Goal: Task Accomplishment & Management: Manage account settings

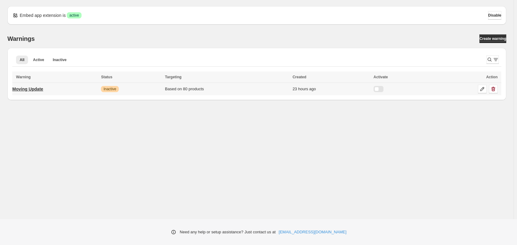
click at [33, 90] on p "Moving Update" at bounding box center [27, 89] width 31 height 6
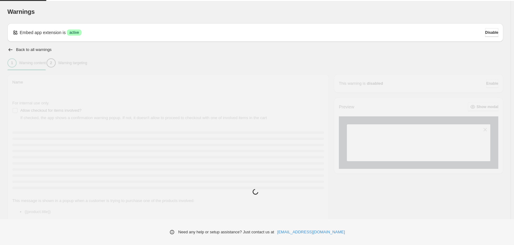
type input "**********"
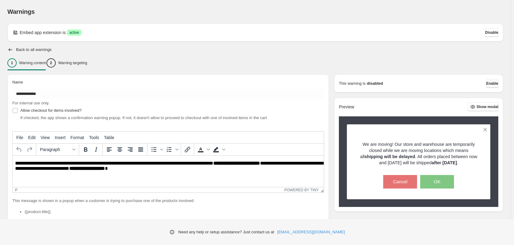
click at [490, 85] on span "Enable" at bounding box center [492, 83] width 12 height 5
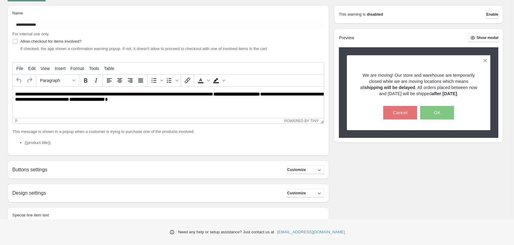
scroll to position [108, 0]
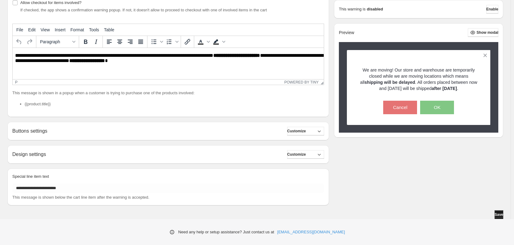
click at [497, 216] on span "Save" at bounding box center [498, 215] width 9 height 5
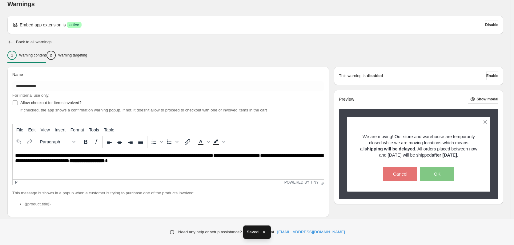
scroll to position [0, 0]
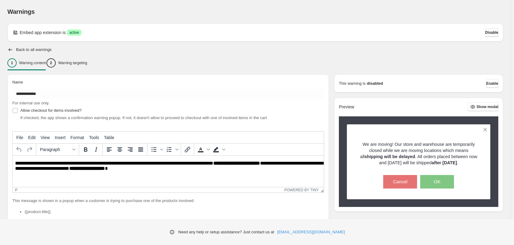
click at [485, 35] on button "Disable" at bounding box center [491, 32] width 13 height 9
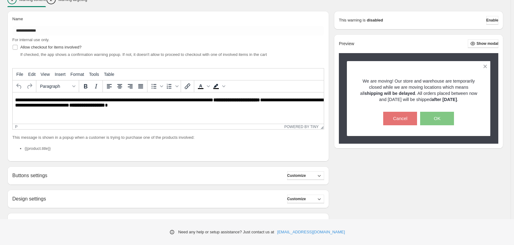
scroll to position [6, 0]
